Goal: Task Accomplishment & Management: Manage account settings

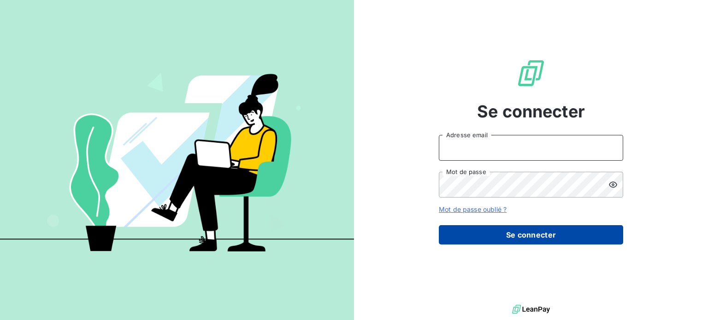
type input "[EMAIL_ADDRESS][DOMAIN_NAME]"
click at [542, 237] on button "Se connecter" at bounding box center [531, 234] width 184 height 19
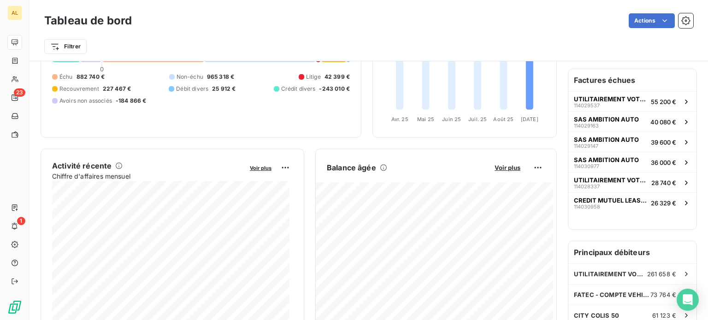
scroll to position [93, 0]
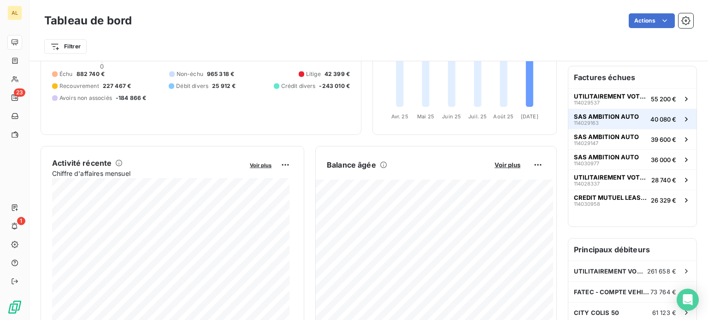
click at [623, 116] on span "SAS AMBITION AUTO" at bounding box center [606, 116] width 65 height 7
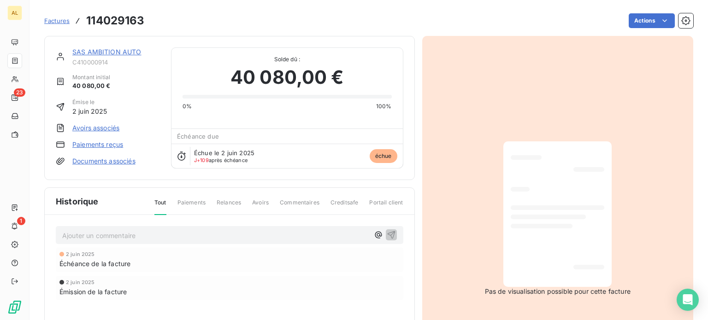
click at [532, 206] on div at bounding box center [558, 208] width 94 height 5
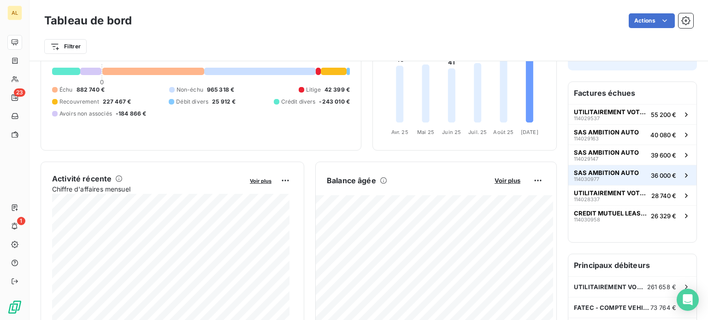
scroll to position [92, 0]
